Goal: Navigation & Orientation: Go to known website

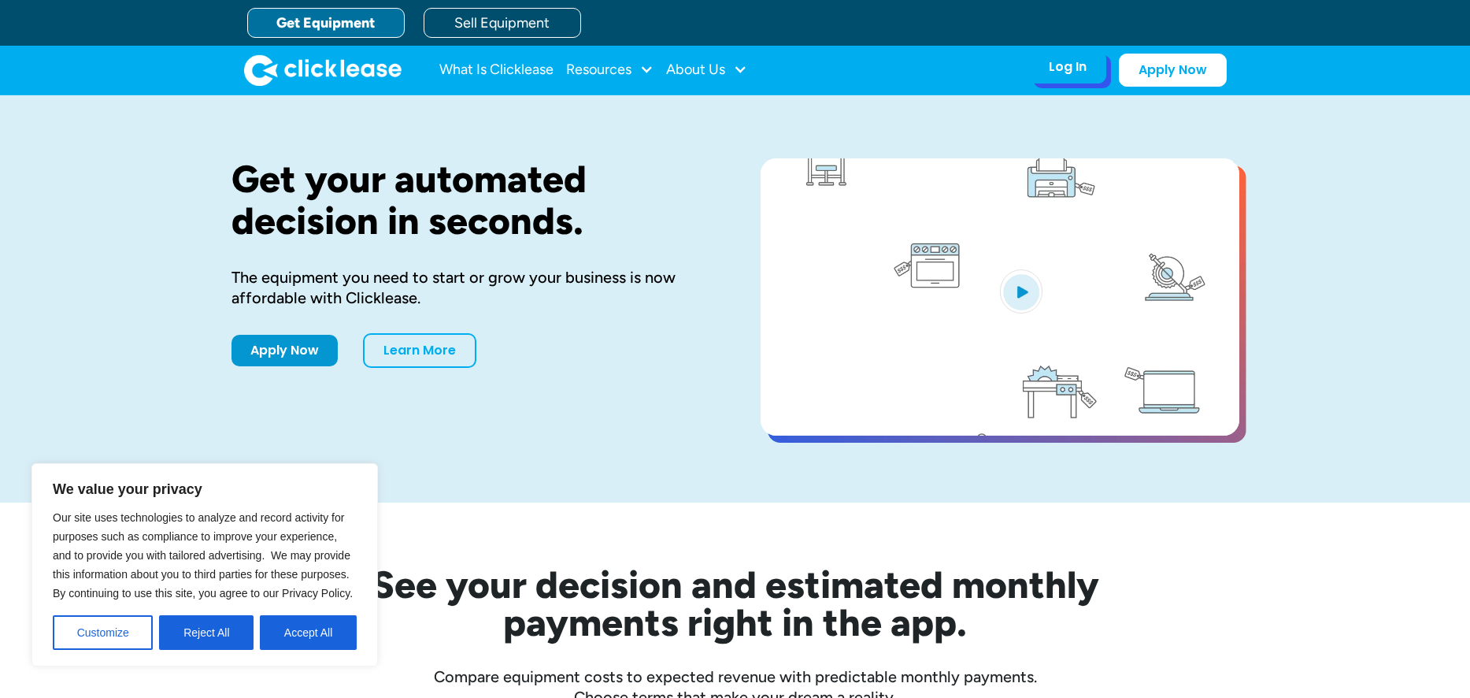
click at [1070, 71] on div "Log In" at bounding box center [1068, 67] width 38 height 16
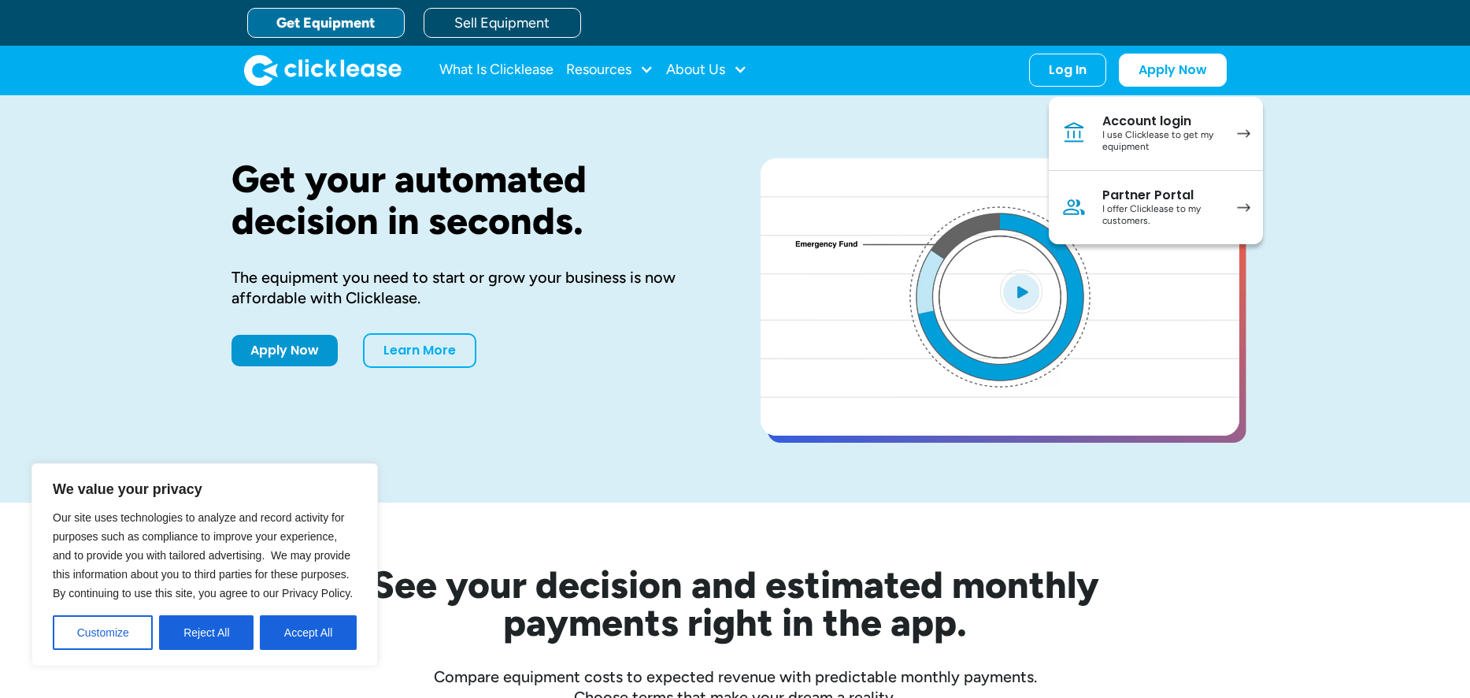
click at [648, 24] on div "Get Equipment Sell Equipment" at bounding box center [751, 23] width 1008 height 46
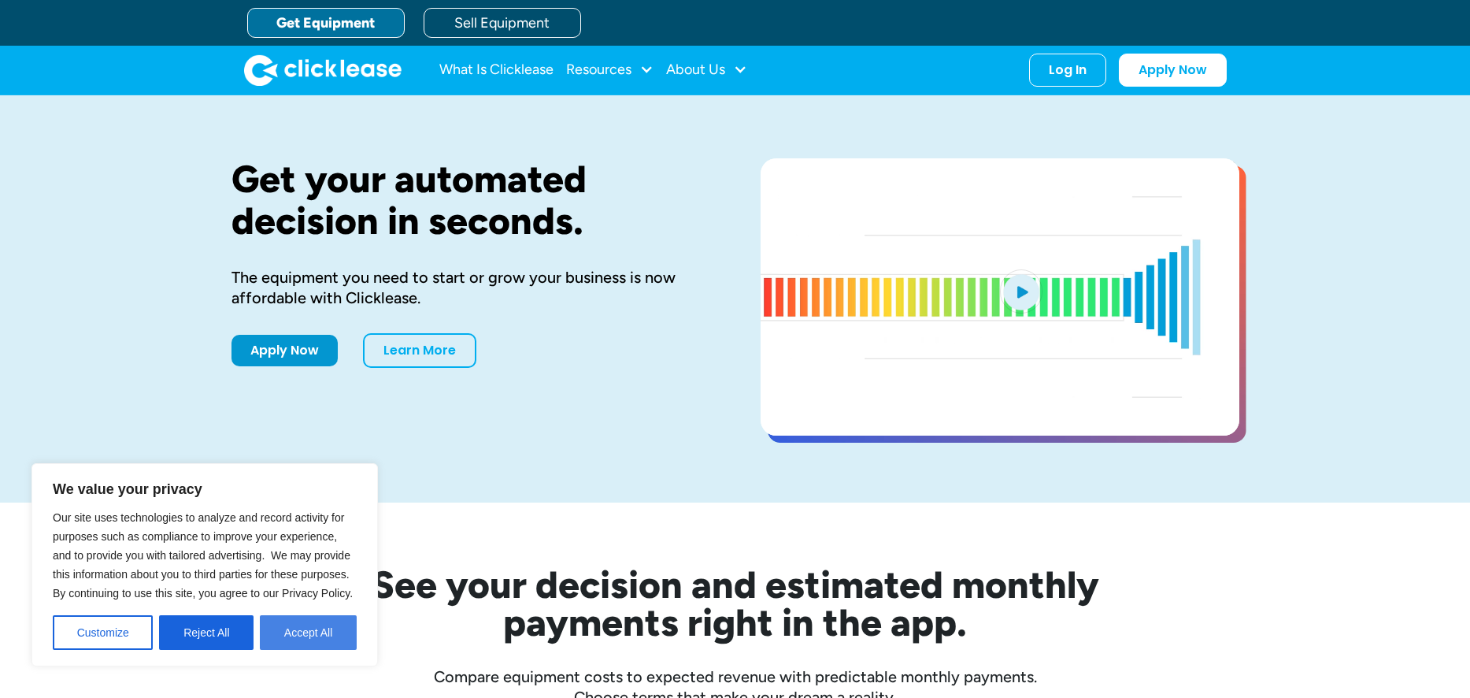
click at [321, 636] on button "Accept All" at bounding box center [308, 632] width 97 height 35
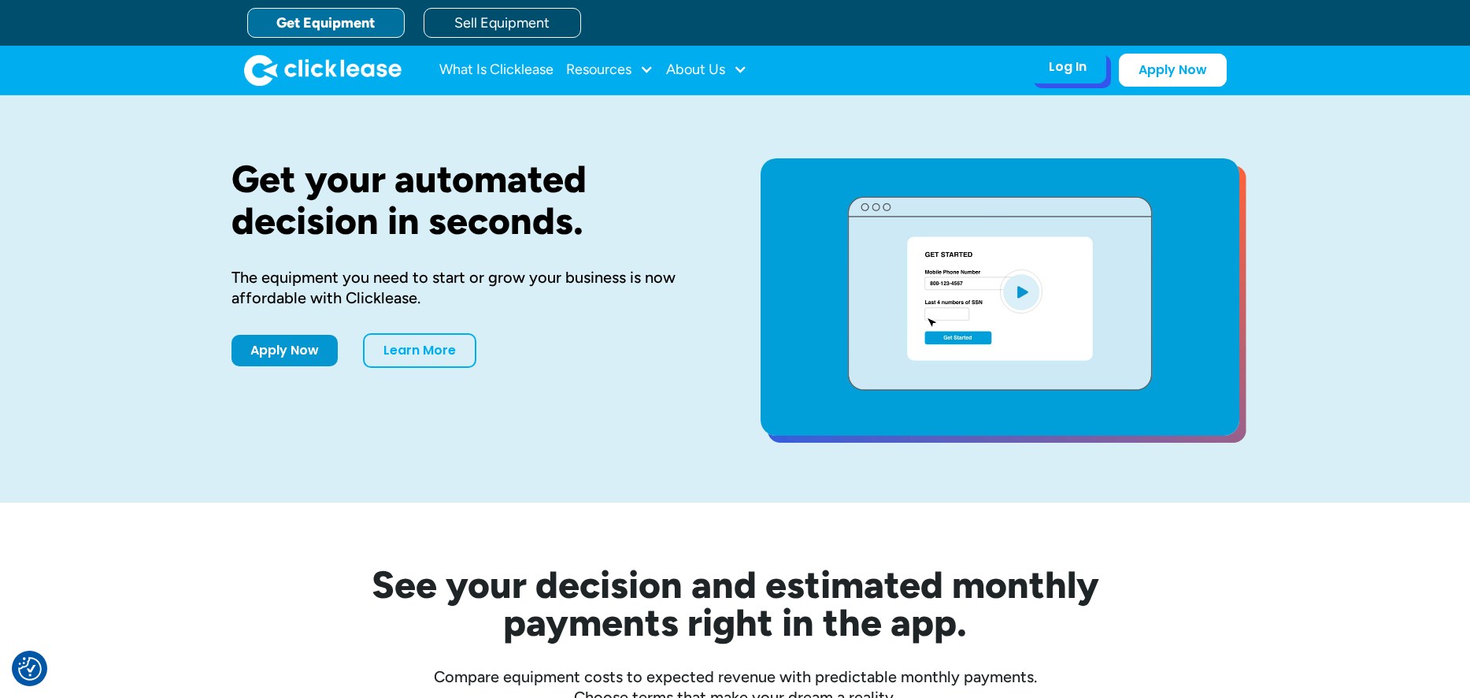
click at [1081, 81] on div "Log In Account login I use Clicklease to get my equipment Partner Portal I offe…" at bounding box center [1067, 66] width 77 height 33
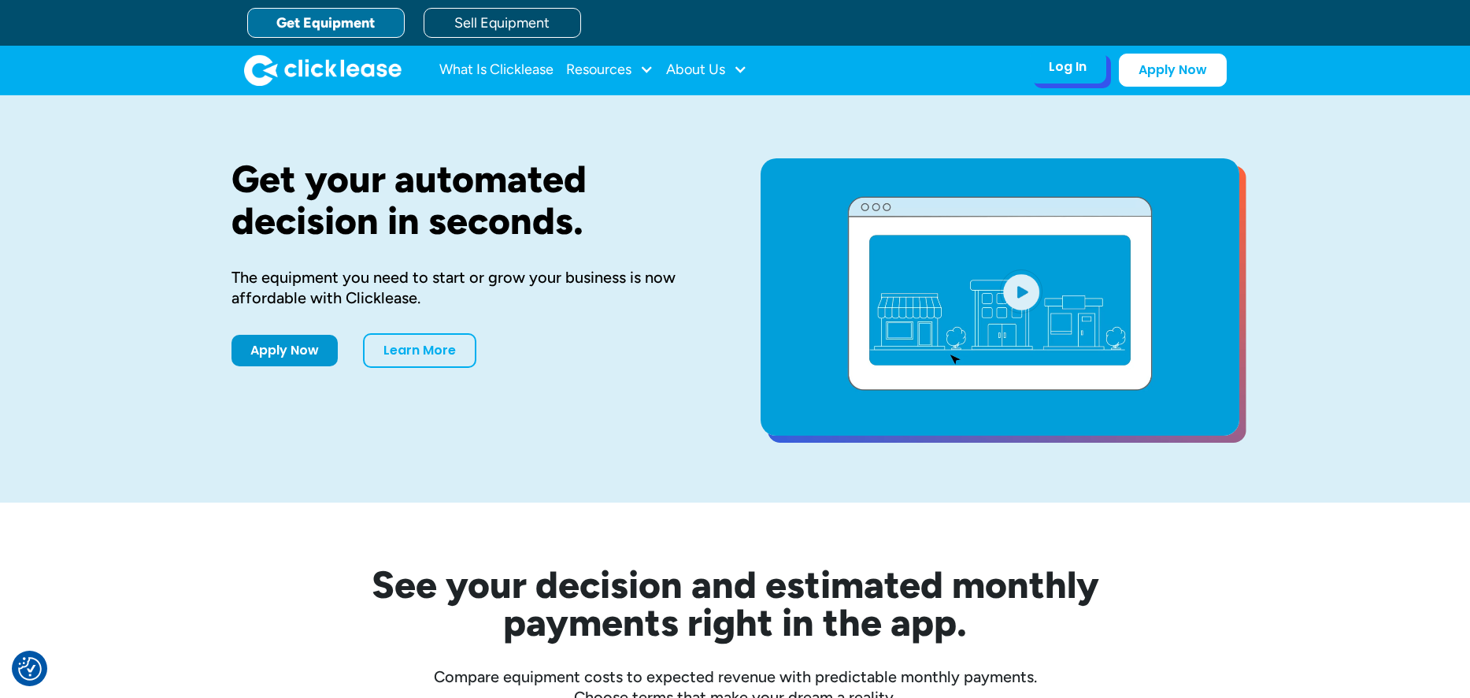
click at [1061, 73] on div "Log In" at bounding box center [1068, 67] width 38 height 16
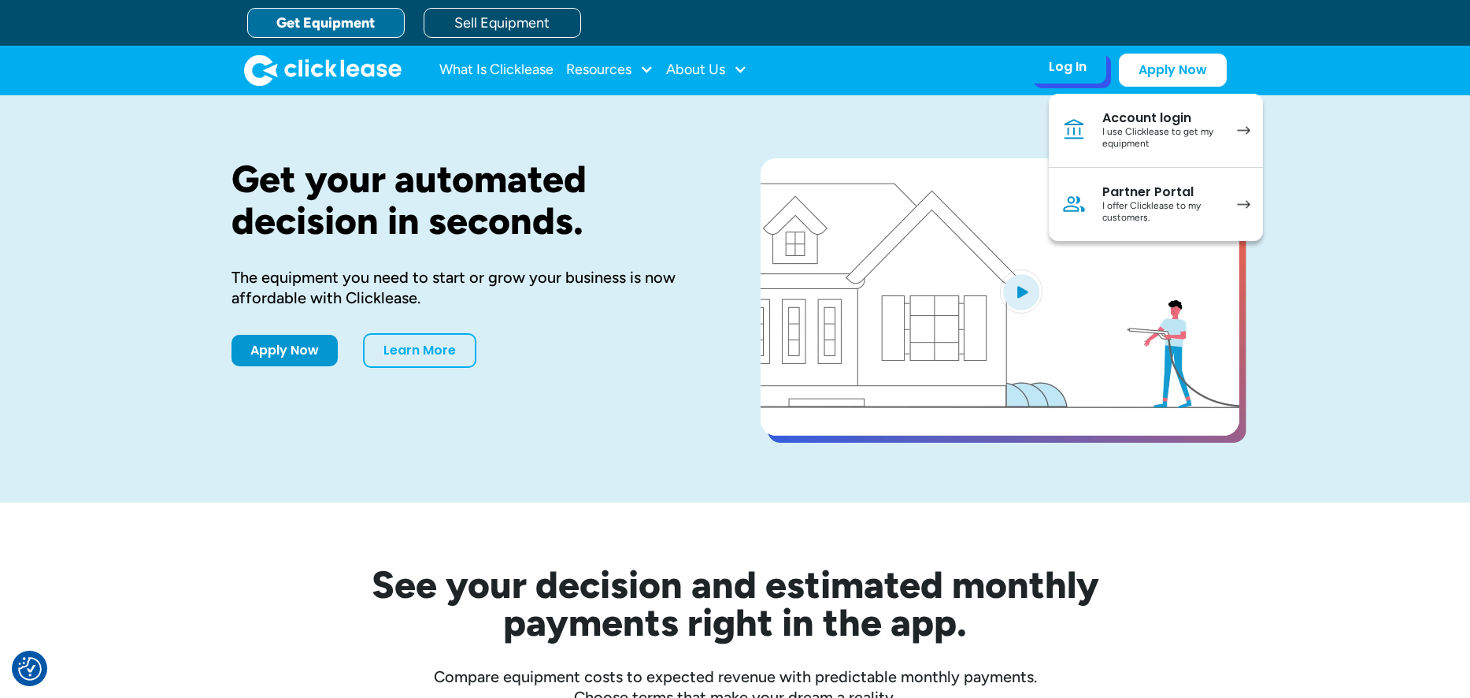
click at [1184, 128] on div "I use Clicklease to get my equipment" at bounding box center [1161, 138] width 119 height 24
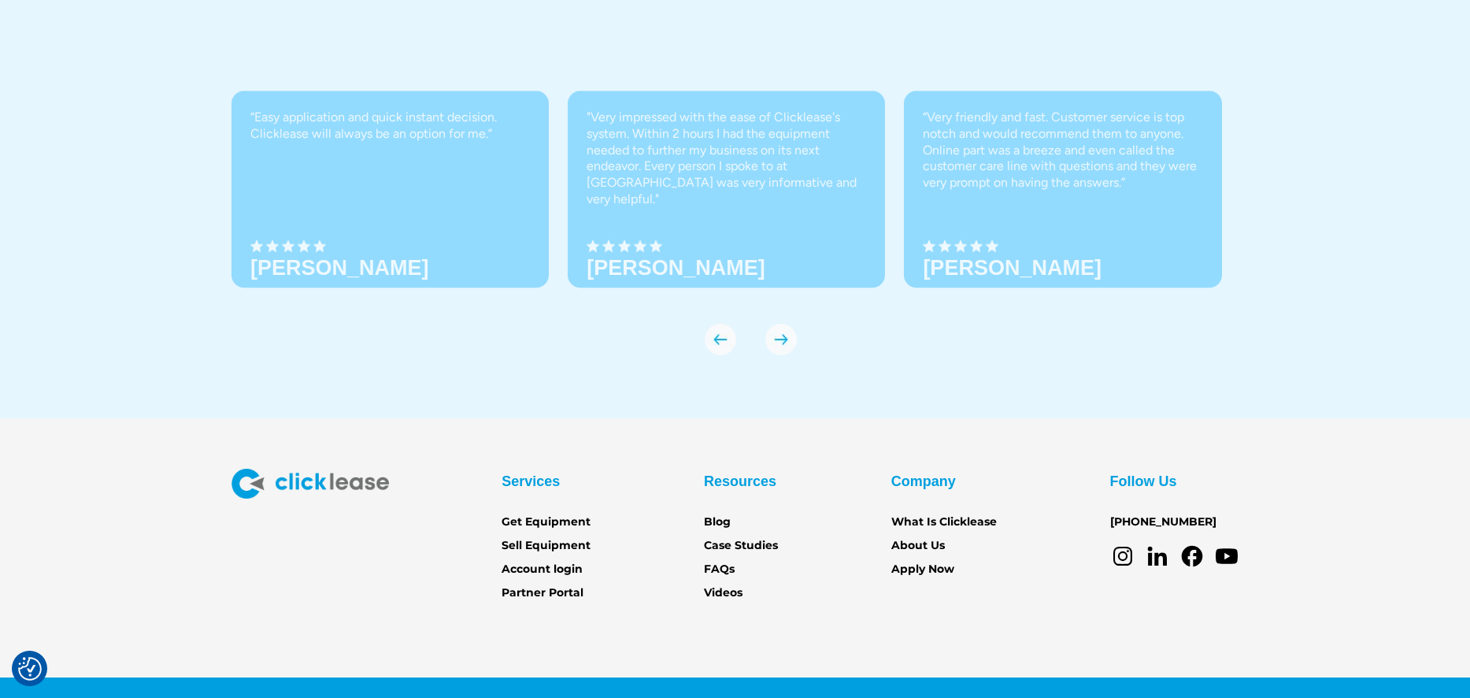
scroll to position [5514, 0]
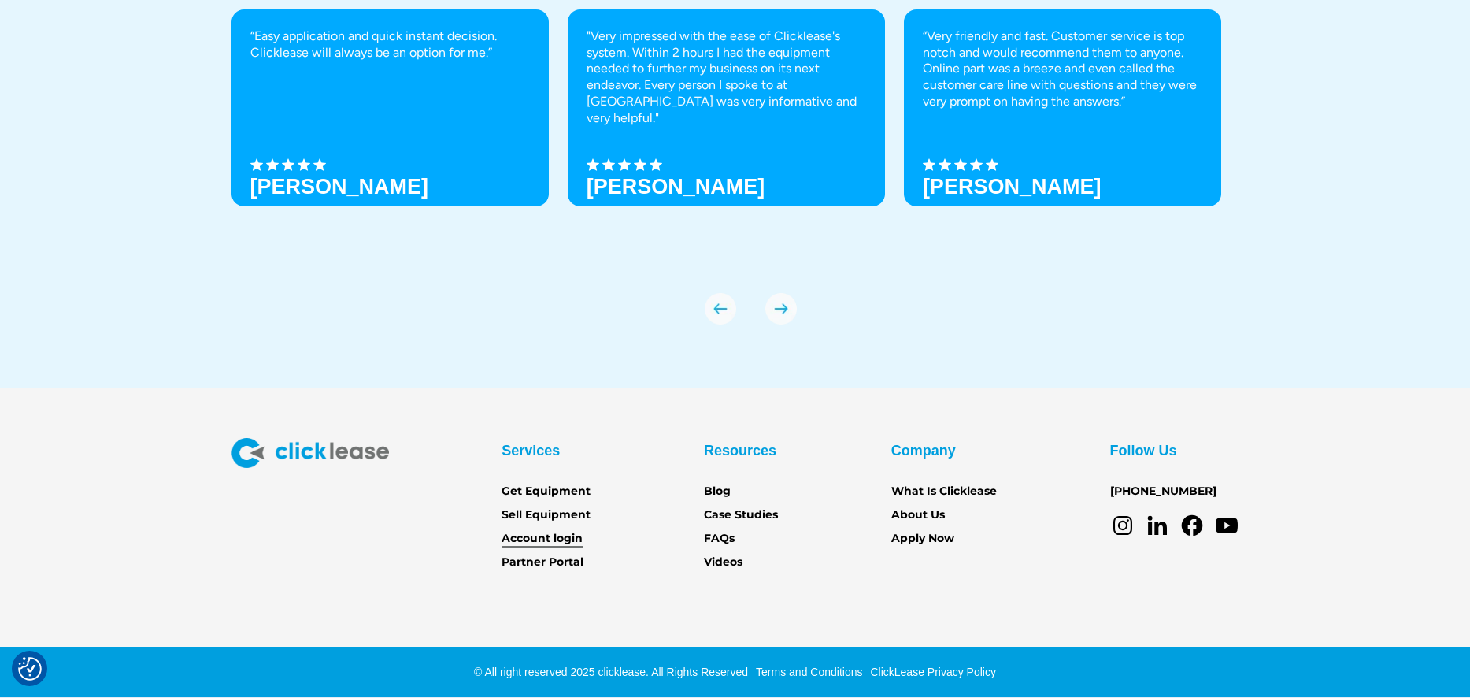
click at [559, 535] on link "Account login" at bounding box center [542, 538] width 81 height 17
